Goal: Check status: Check status

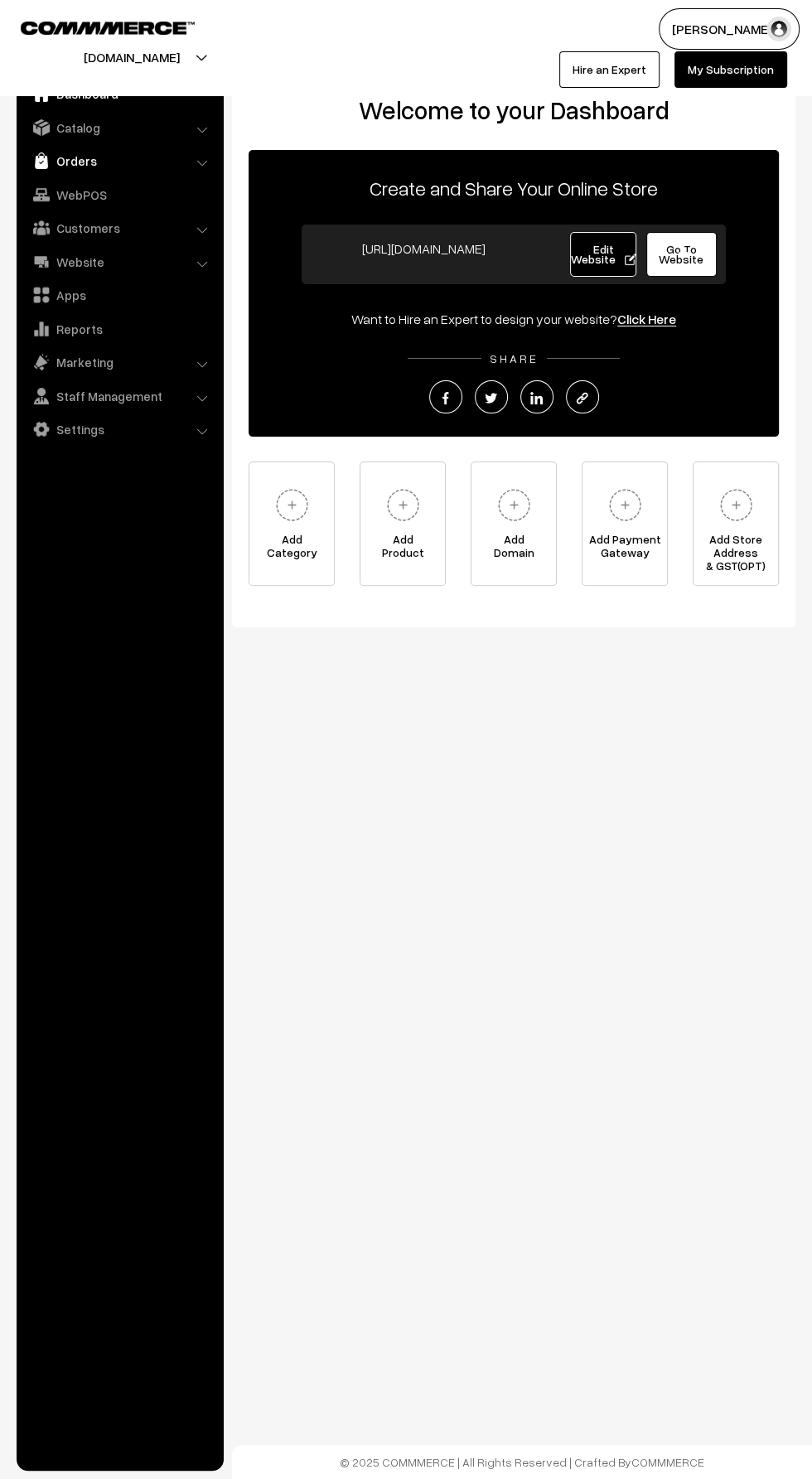
click at [72, 167] on link "Orders" at bounding box center [119, 161] width 197 height 30
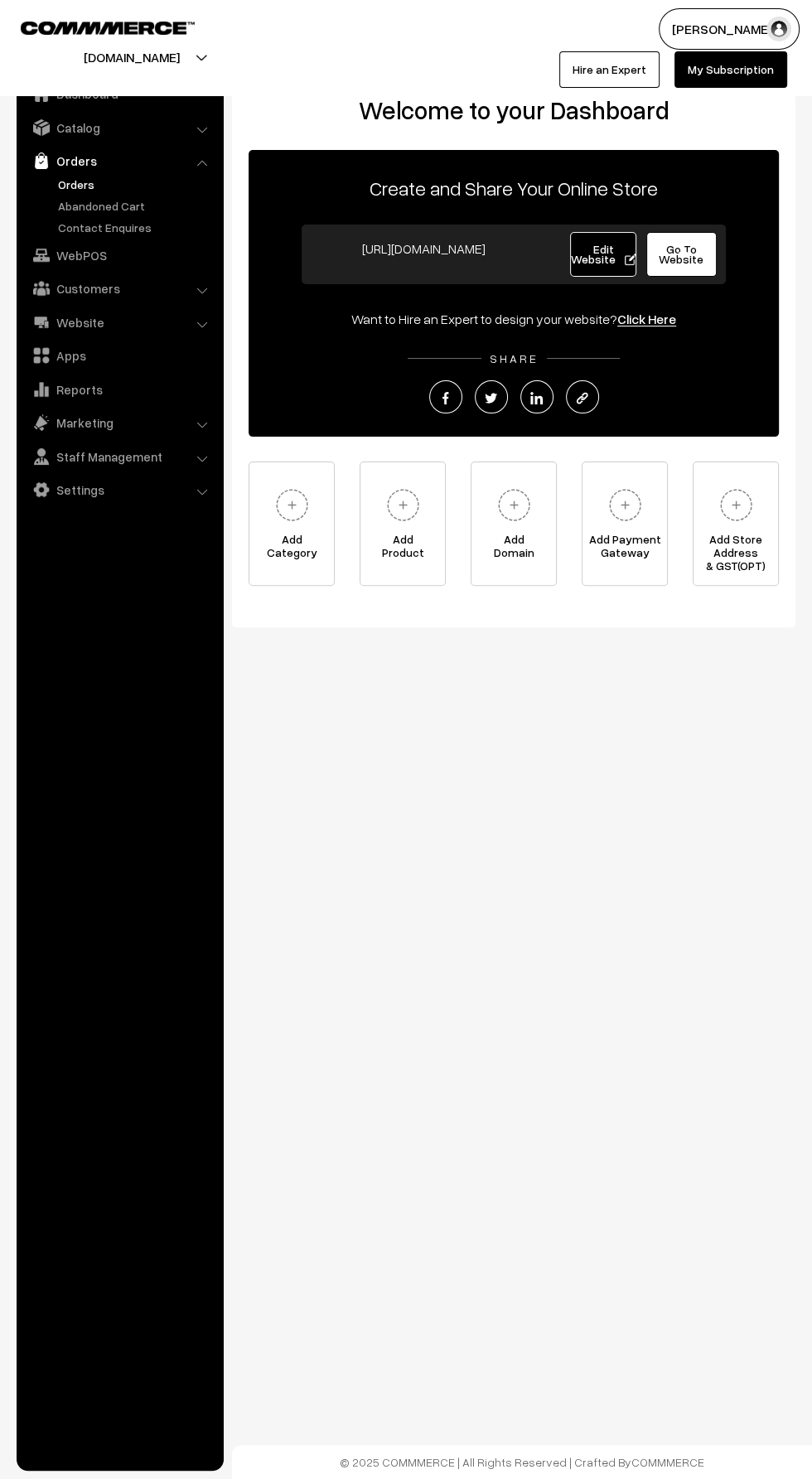
click at [75, 188] on link "Orders" at bounding box center [135, 184] width 164 height 17
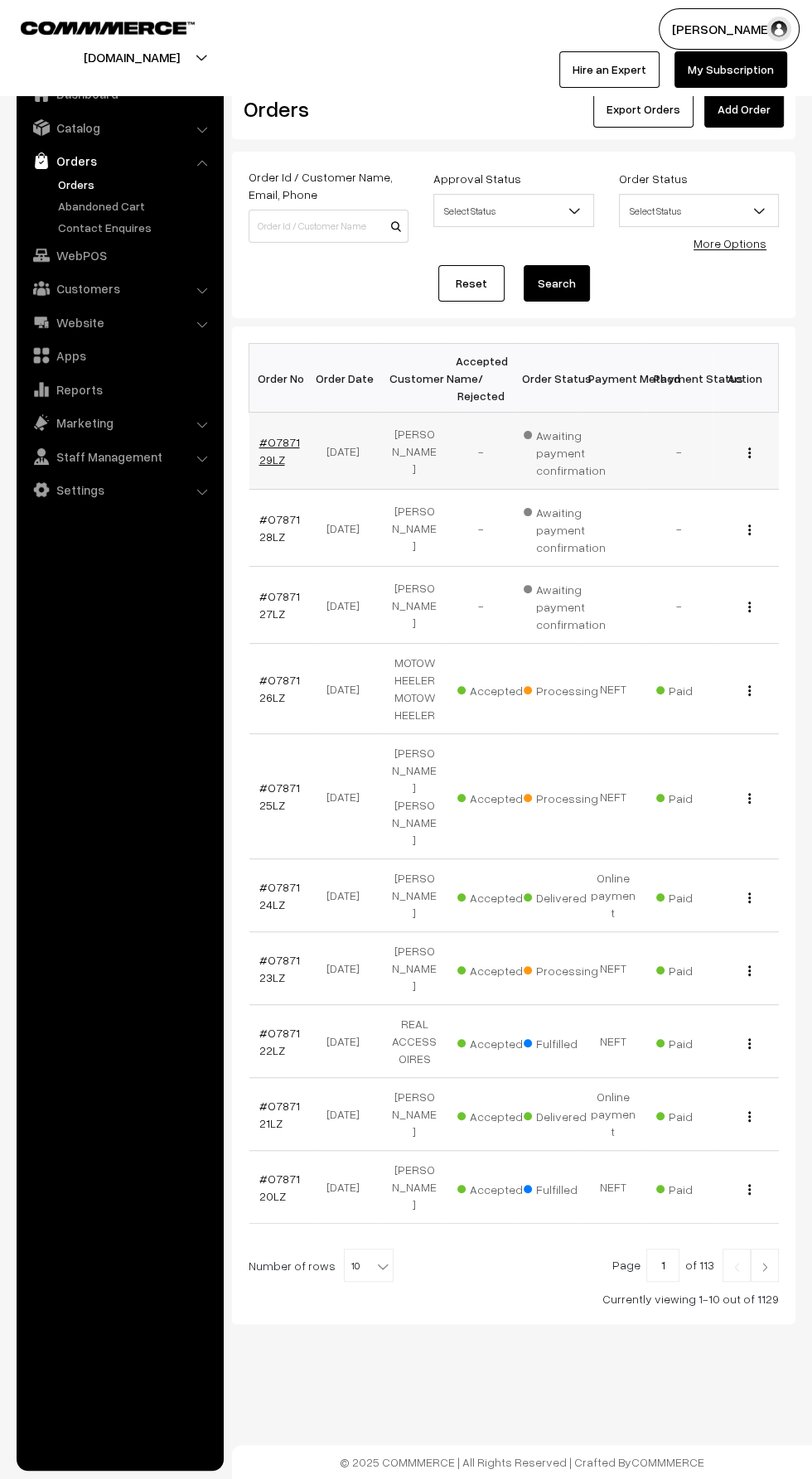
click at [268, 461] on link "#O787129LZ" at bounding box center [279, 450] width 41 height 32
click at [268, 612] on link "#O787127LZ" at bounding box center [279, 604] width 41 height 32
